Goal: Task Accomplishment & Management: Manage account settings

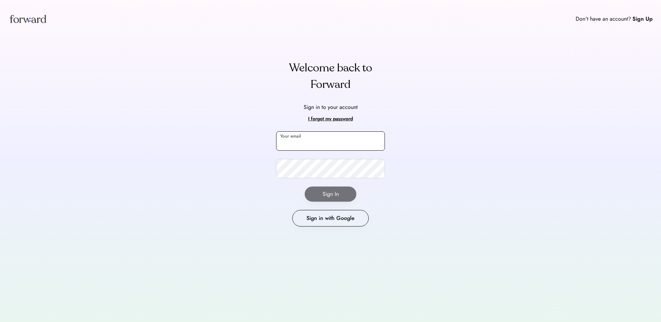
click at [341, 145] on input "email" at bounding box center [330, 140] width 109 height 19
type input "**********"
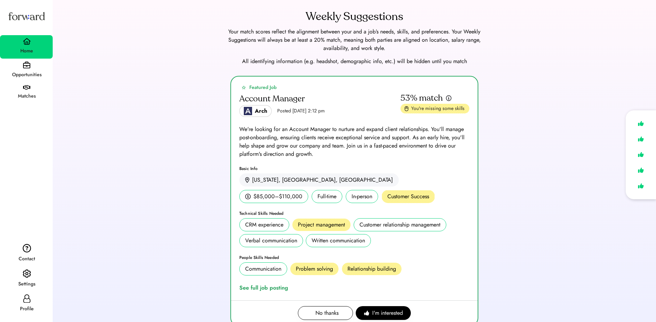
click at [35, 310] on div "Profile" at bounding box center [27, 309] width 52 height 8
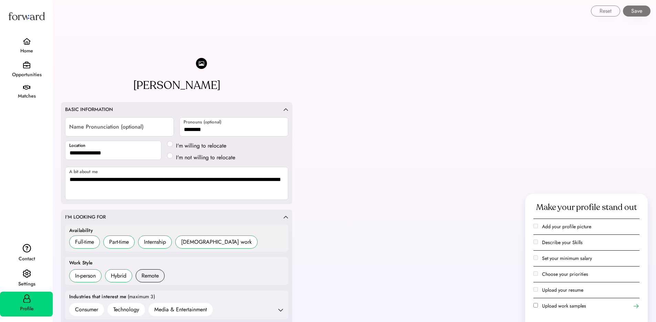
click at [27, 305] on div "Profile" at bounding box center [27, 309] width 52 height 8
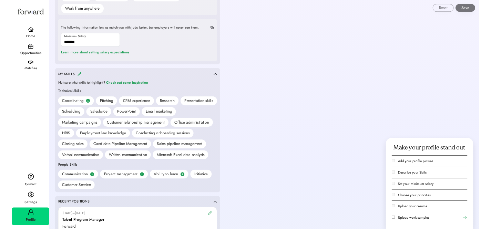
scroll to position [440, 0]
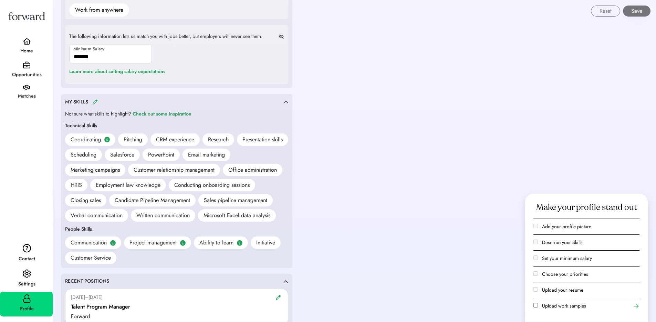
click at [95, 99] on img at bounding box center [95, 101] width 6 height 5
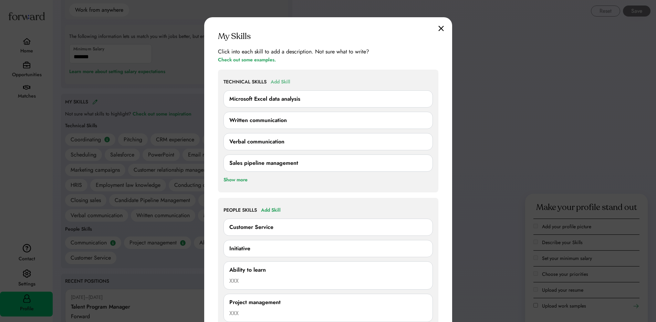
click at [284, 80] on div "Add Skill" at bounding box center [281, 82] width 20 height 8
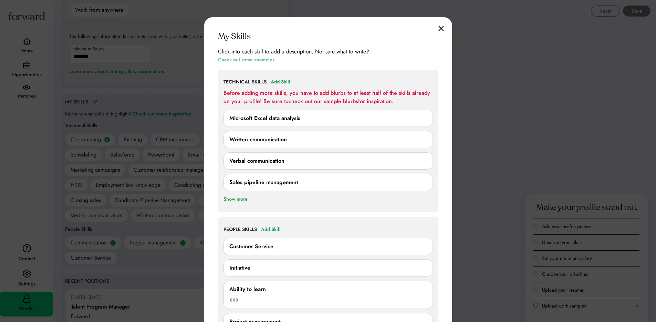
click at [263, 62] on div "Check out some examples." at bounding box center [247, 60] width 58 height 8
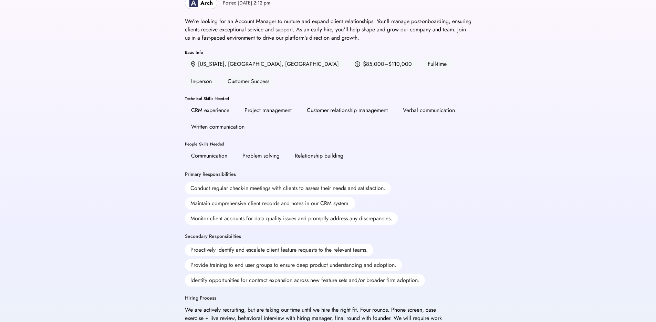
scroll to position [59, 0]
